Goal: Information Seeking & Learning: Find specific page/section

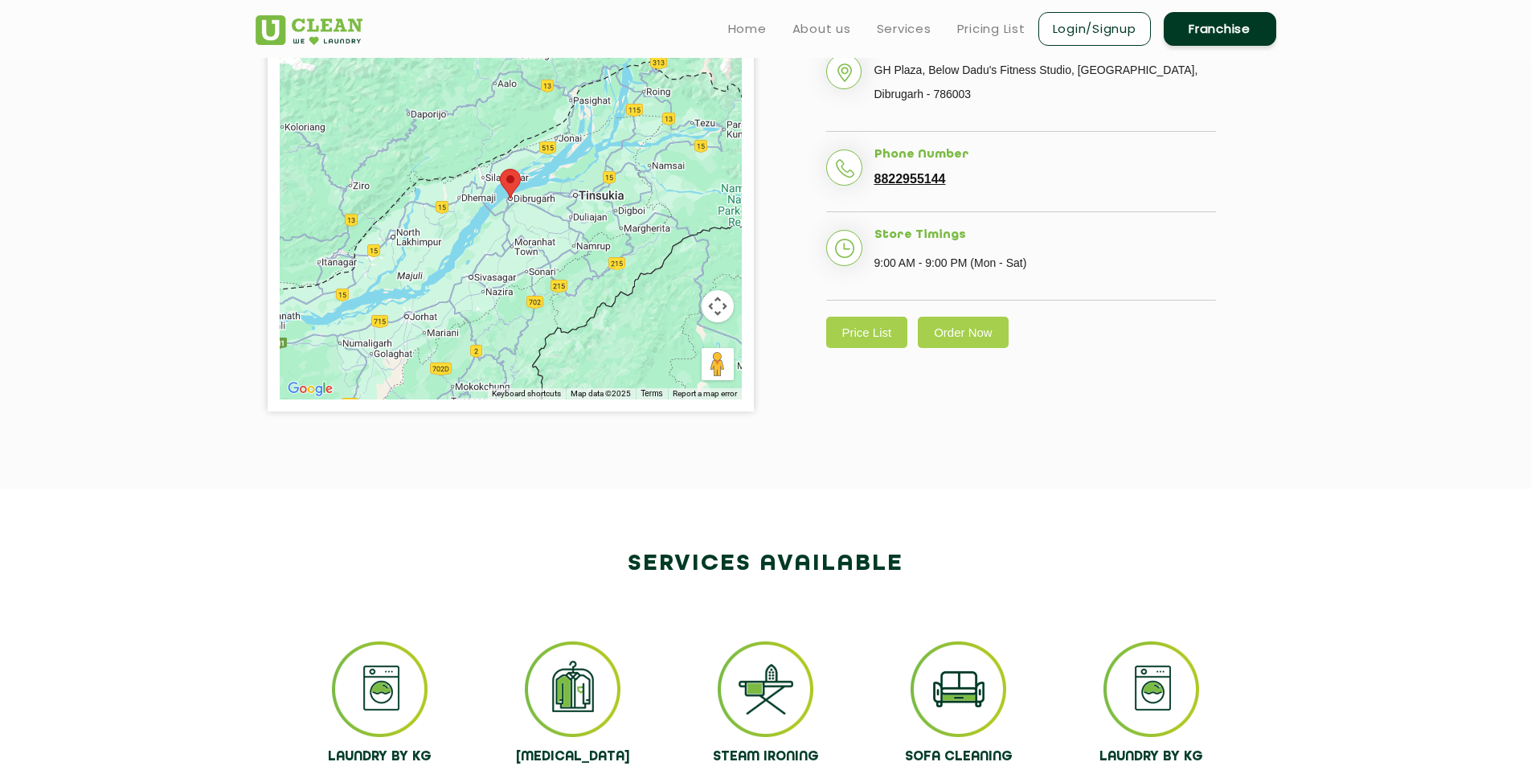
scroll to position [402, 0]
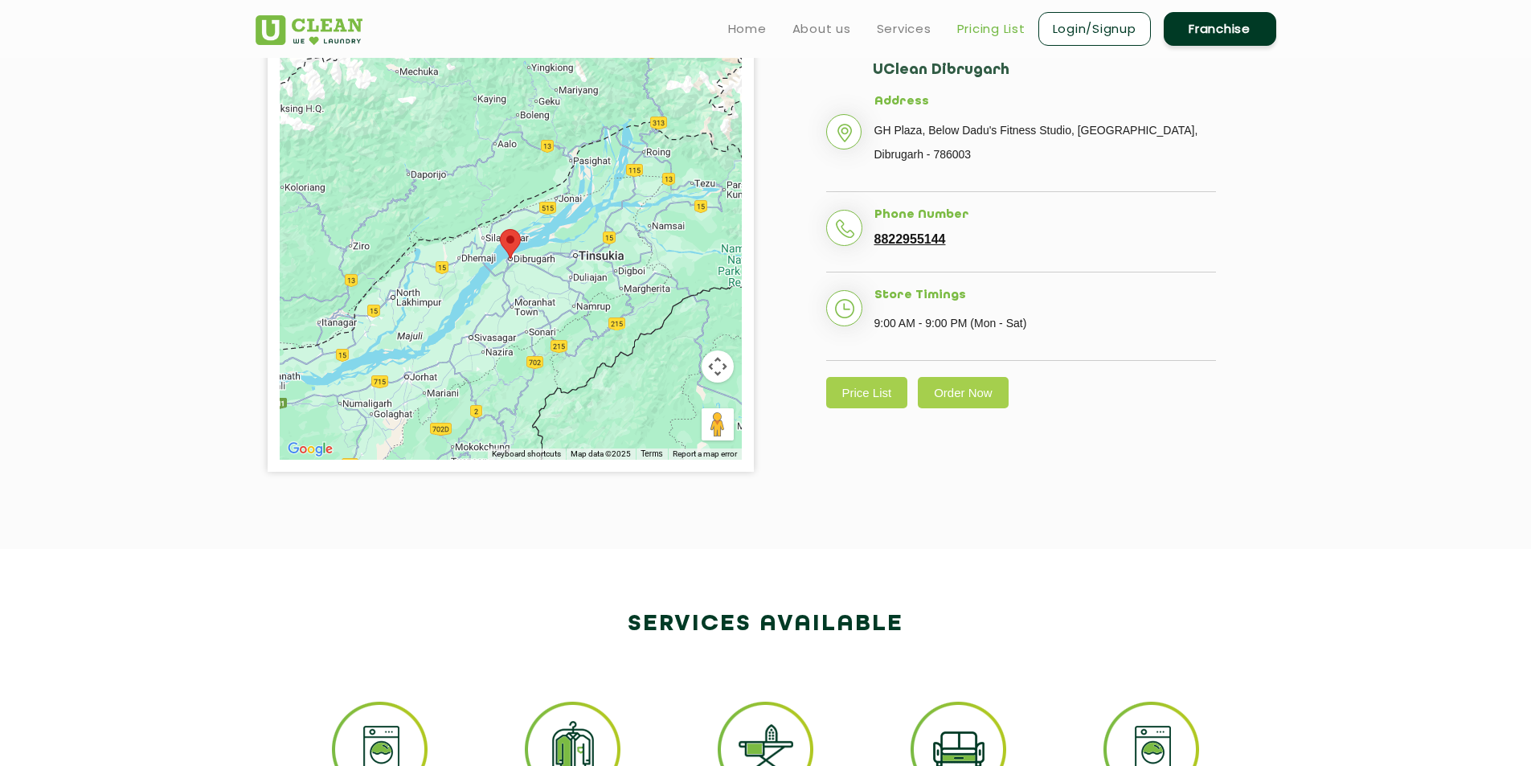
click at [989, 30] on link "Pricing List" at bounding box center [991, 28] width 68 height 19
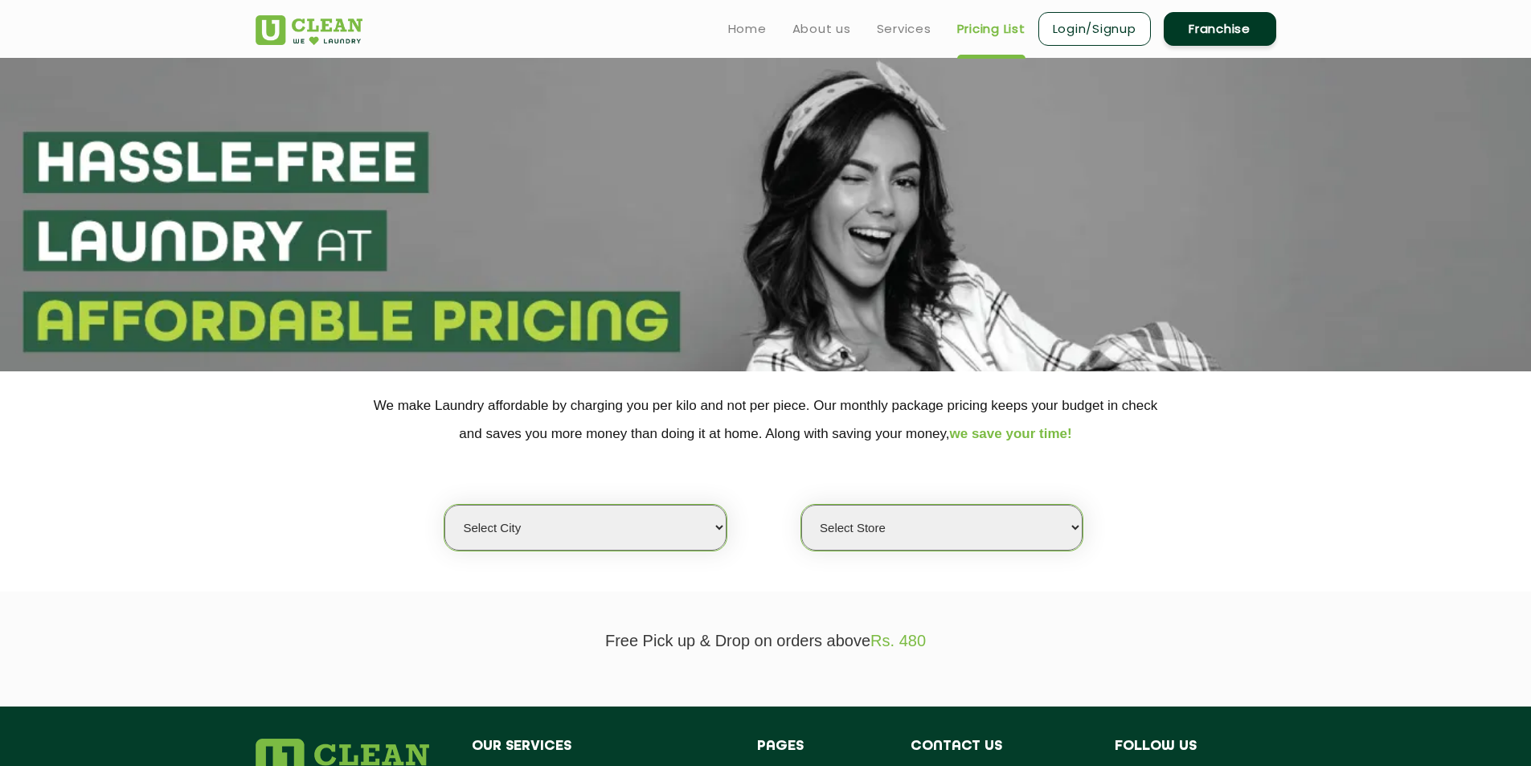
click at [634, 526] on select "Select city Aalo Abu Dhabi Agartala Agra Ahmedabad Akola Aligarh Alwar - UClean…" at bounding box center [584, 528] width 281 height 46
select select "65"
click at [444, 505] on select "Select city Aalo Abu Dhabi Agartala Agra Ahmedabad Akola Aligarh Alwar - UClean…" at bounding box center [584, 528] width 281 height 46
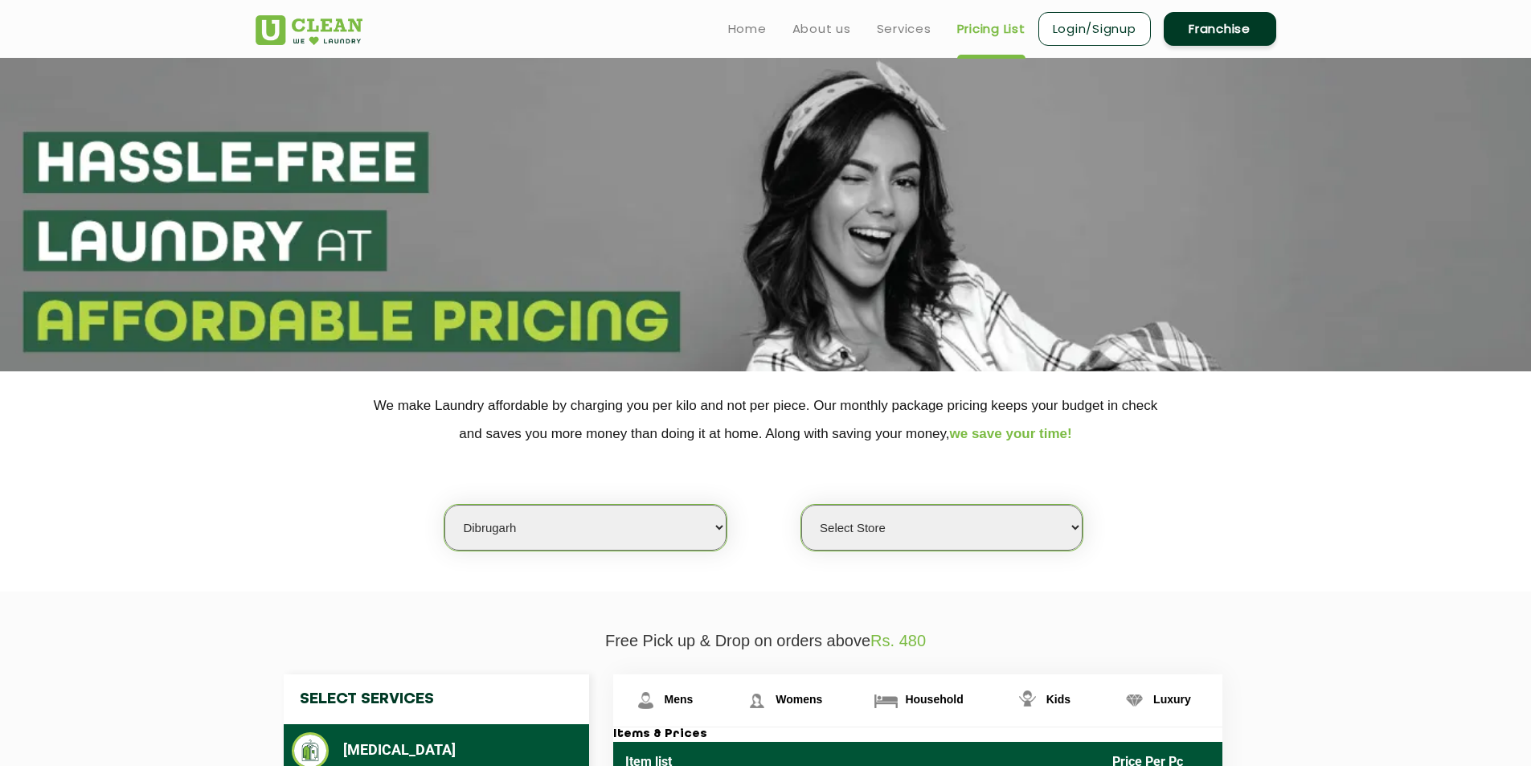
click at [912, 529] on select "Select Store UClean Dibrugarh UClean Dibrugarh A.T Road UClean Mohanbari Dibrug…" at bounding box center [941, 528] width 281 height 46
select select "211"
click at [801, 505] on select "Select Store UClean Dibrugarh UClean Dibrugarh A.T Road UClean Mohanbari Dibrug…" at bounding box center [941, 528] width 281 height 46
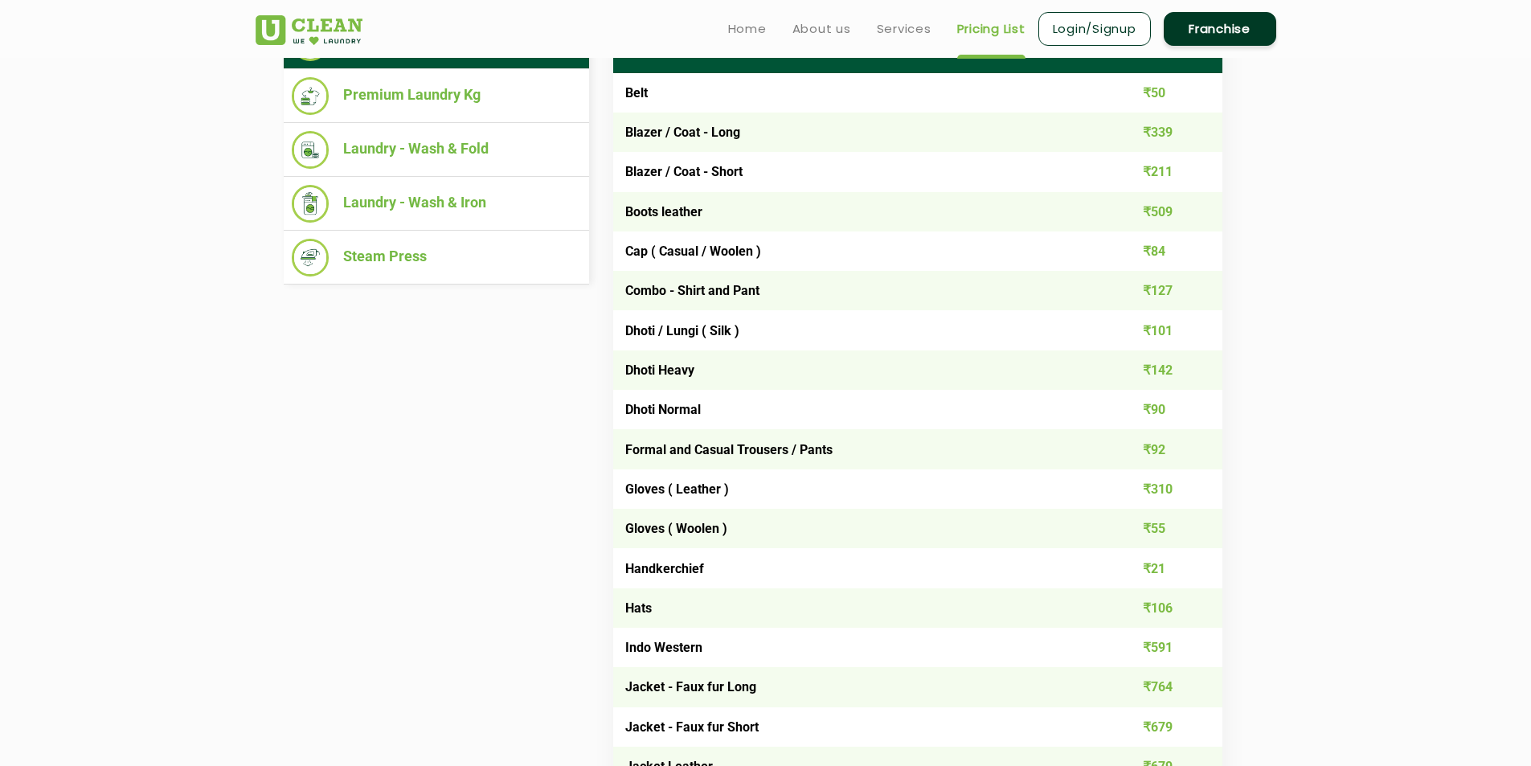
scroll to position [334, 0]
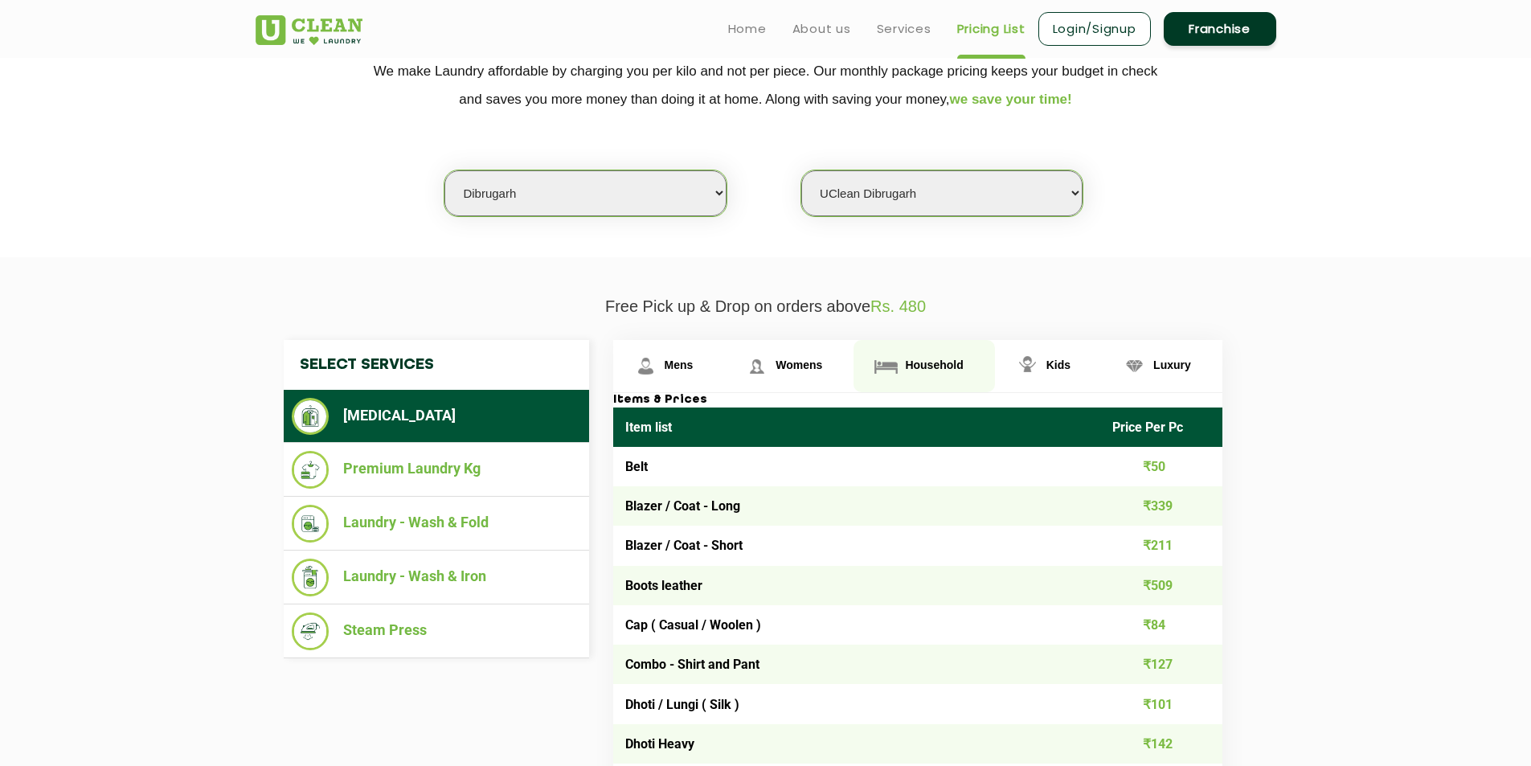
click at [935, 362] on span "Household" at bounding box center [934, 364] width 58 height 13
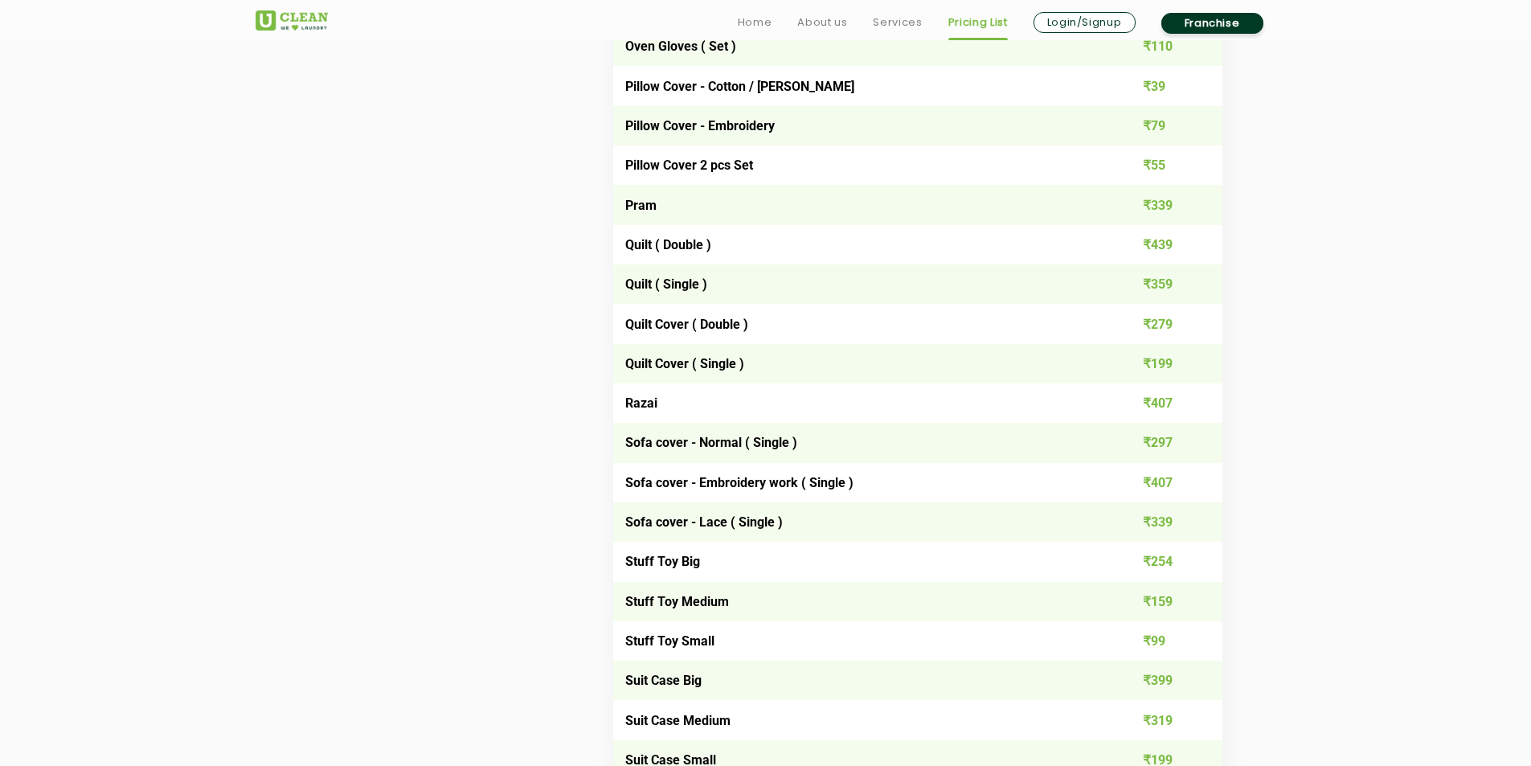
scroll to position [2263, 0]
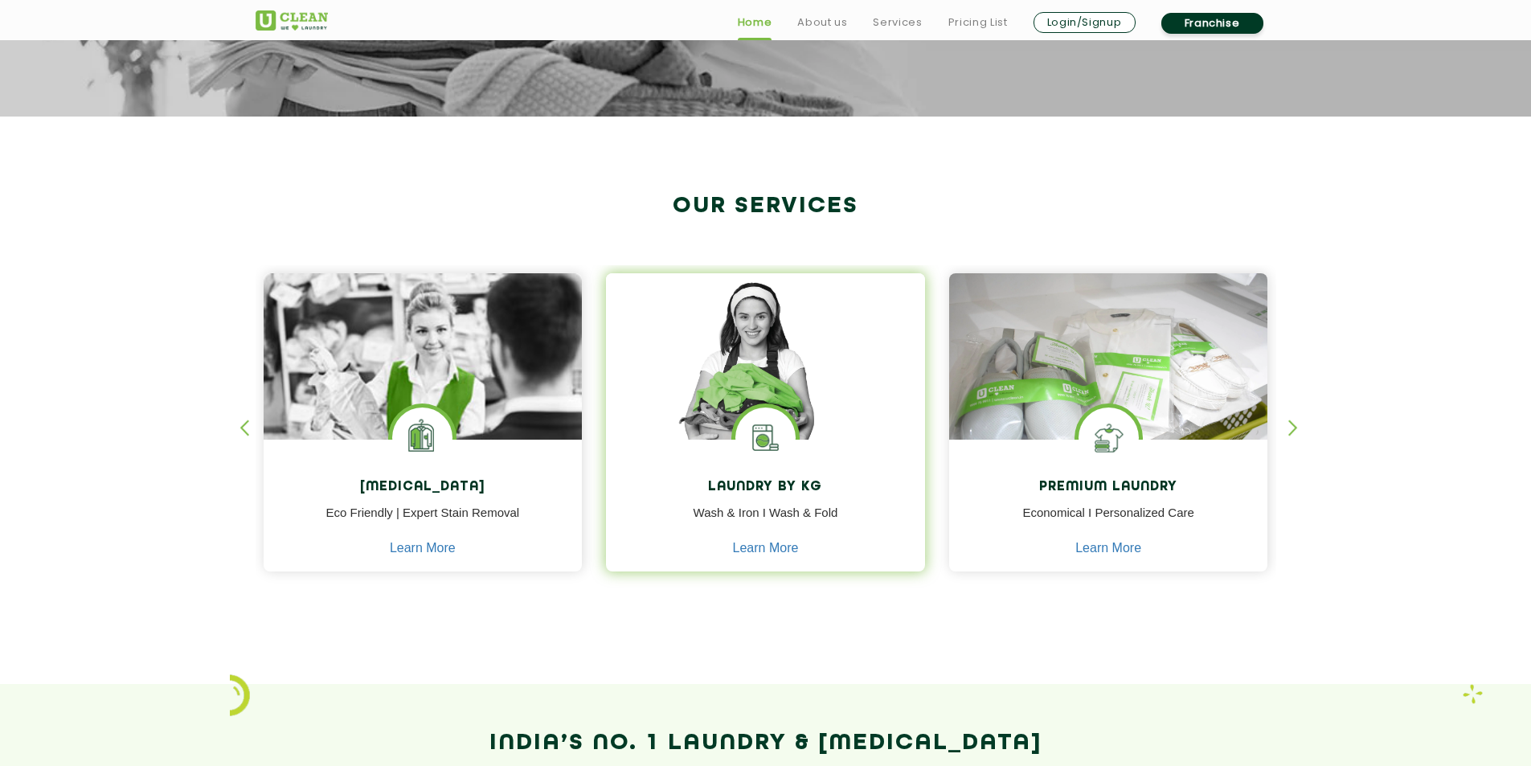
scroll to position [563, 0]
